Goal: Task Accomplishment & Management: Use online tool/utility

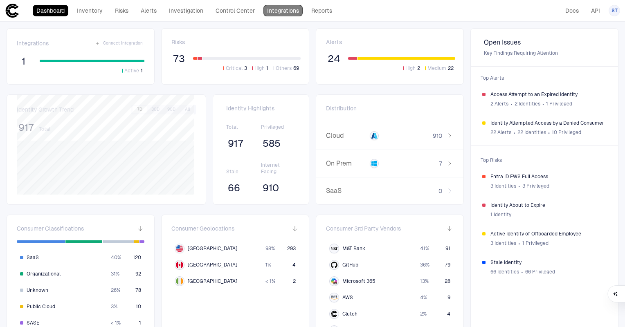
click at [275, 13] on link "Integrations" at bounding box center [282, 10] width 39 height 11
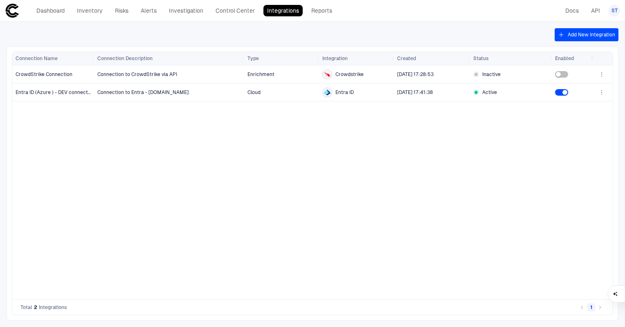
click at [527, 40] on div "Add New Integration Drag here to set row groups Drag here to set column labels …" at bounding box center [312, 174] width 625 height 305
click at [584, 41] on div "Add New Integration Drag here to set row groups Drag here to set column labels …" at bounding box center [312, 174] width 625 height 305
click at [585, 36] on button "Add New Integration" at bounding box center [586, 34] width 64 height 13
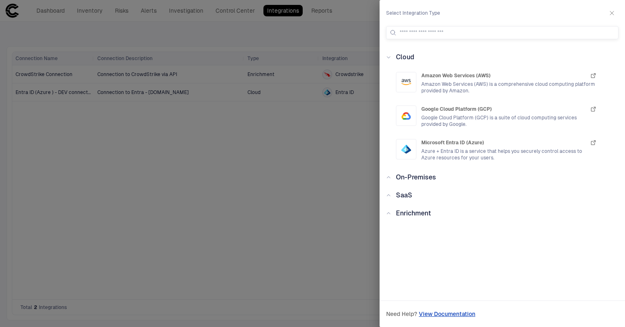
click at [405, 209] on div "Enrichment" at bounding box center [411, 214] width 40 height 10
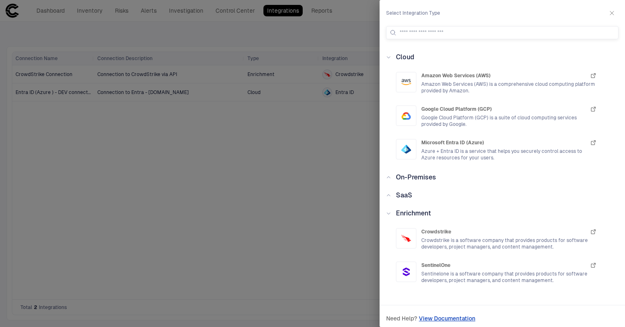
click at [404, 215] on span "Enrichment" at bounding box center [413, 213] width 35 height 8
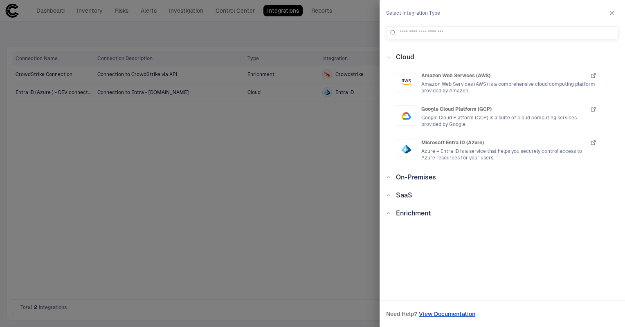
click at [204, 187] on div at bounding box center [312, 163] width 625 height 327
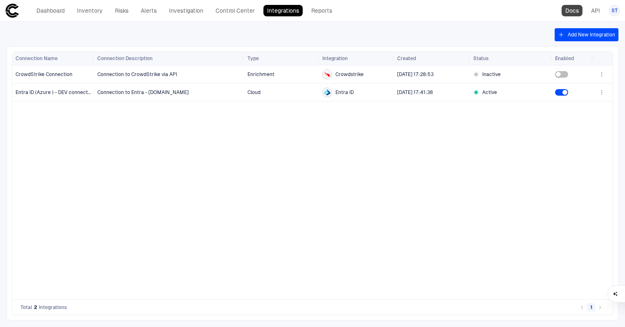
click at [579, 13] on link "Docs" at bounding box center [571, 10] width 21 height 11
click at [60, 13] on link "Dashboard" at bounding box center [51, 10] width 36 height 11
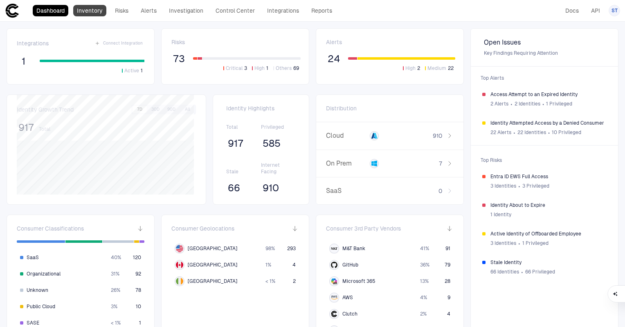
click at [85, 12] on link "Inventory" at bounding box center [89, 10] width 33 height 11
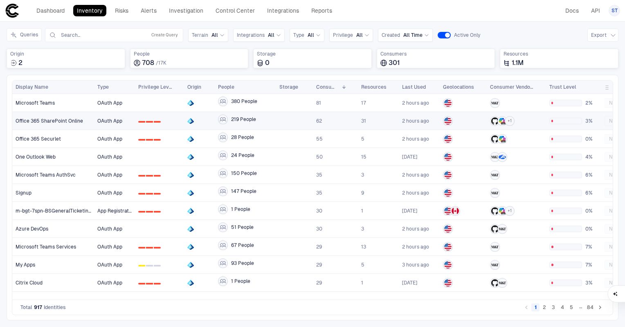
click at [68, 121] on span "Office 365 SharePoint Online" at bounding box center [49, 121] width 67 height 7
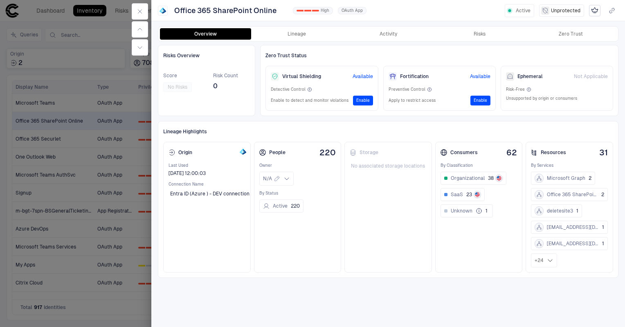
click at [459, 16] on div "Office 365 SharePoint Online 0 1 2 High OAuth App Active Unprotected" at bounding box center [387, 10] width 473 height 14
click at [140, 8] on icon "button" at bounding box center [140, 11] width 7 height 7
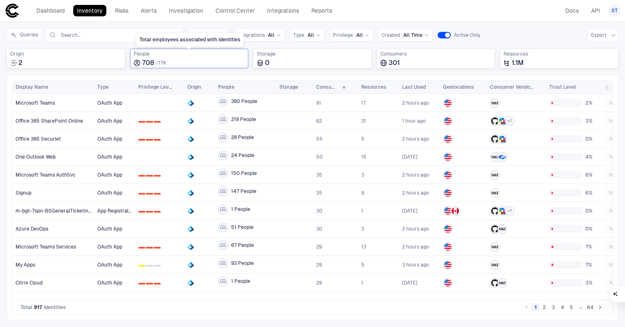
click at [172, 61] on div "708 / 17K" at bounding box center [189, 63] width 111 height 8
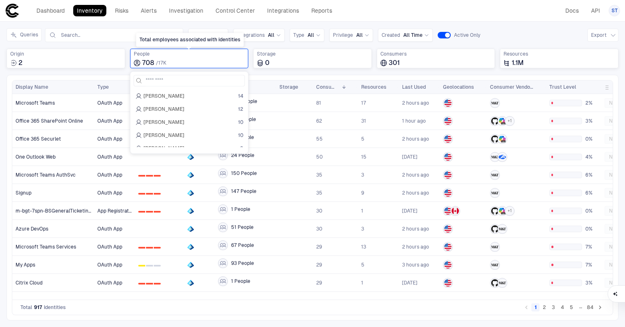
click at [172, 61] on div "708 / 17K" at bounding box center [189, 63] width 111 height 8
